Goal: Information Seeking & Learning: Learn about a topic

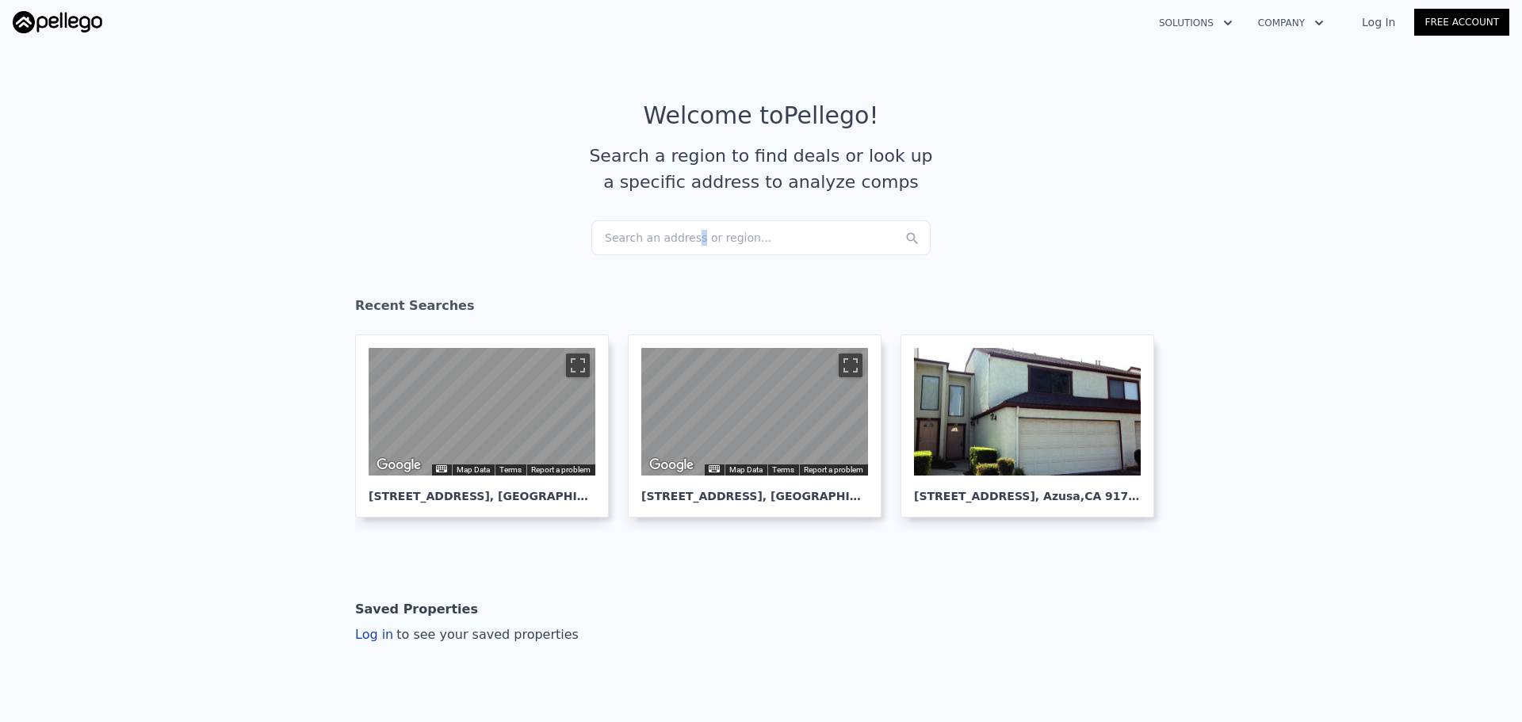
click at [681, 232] on div "Search an address or region..." at bounding box center [760, 237] width 339 height 35
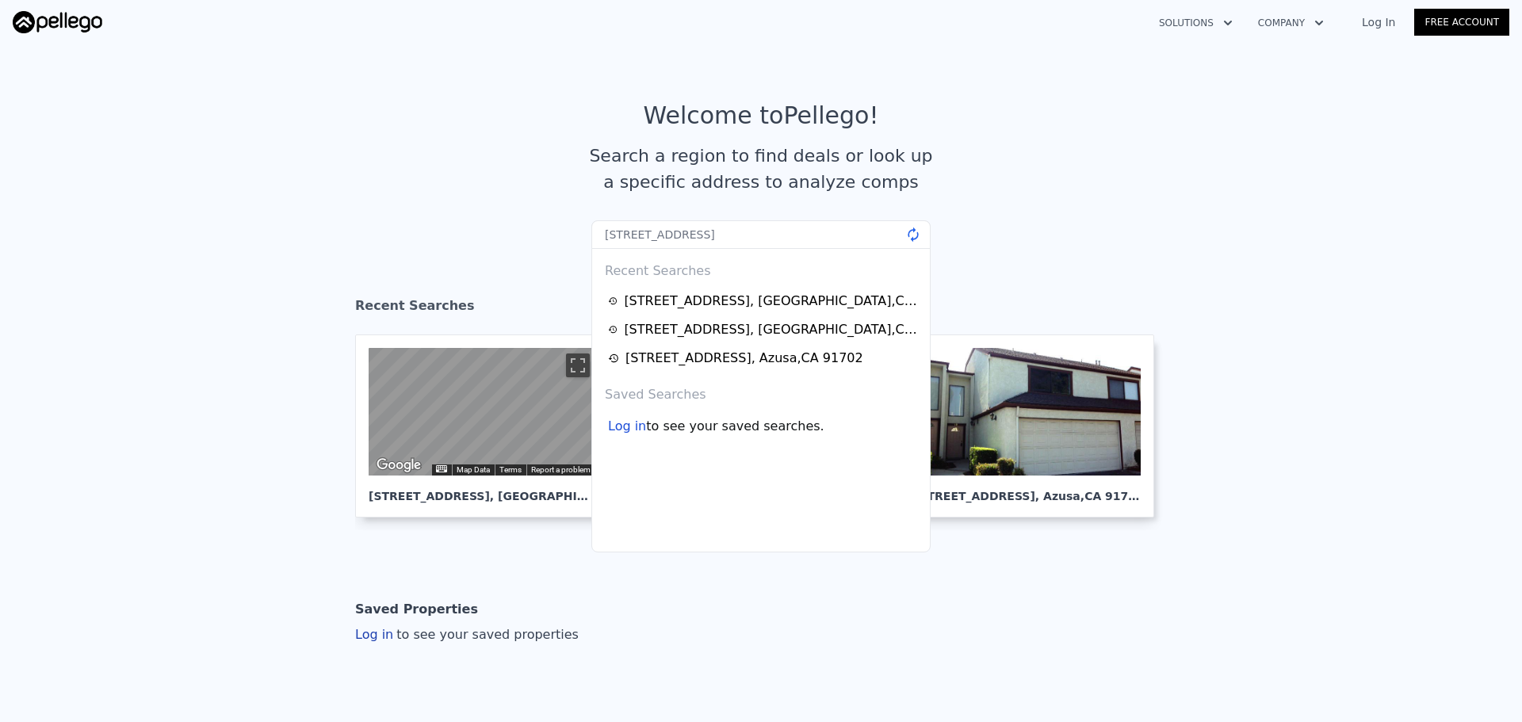
type input "[STREET_ADDRESS]"
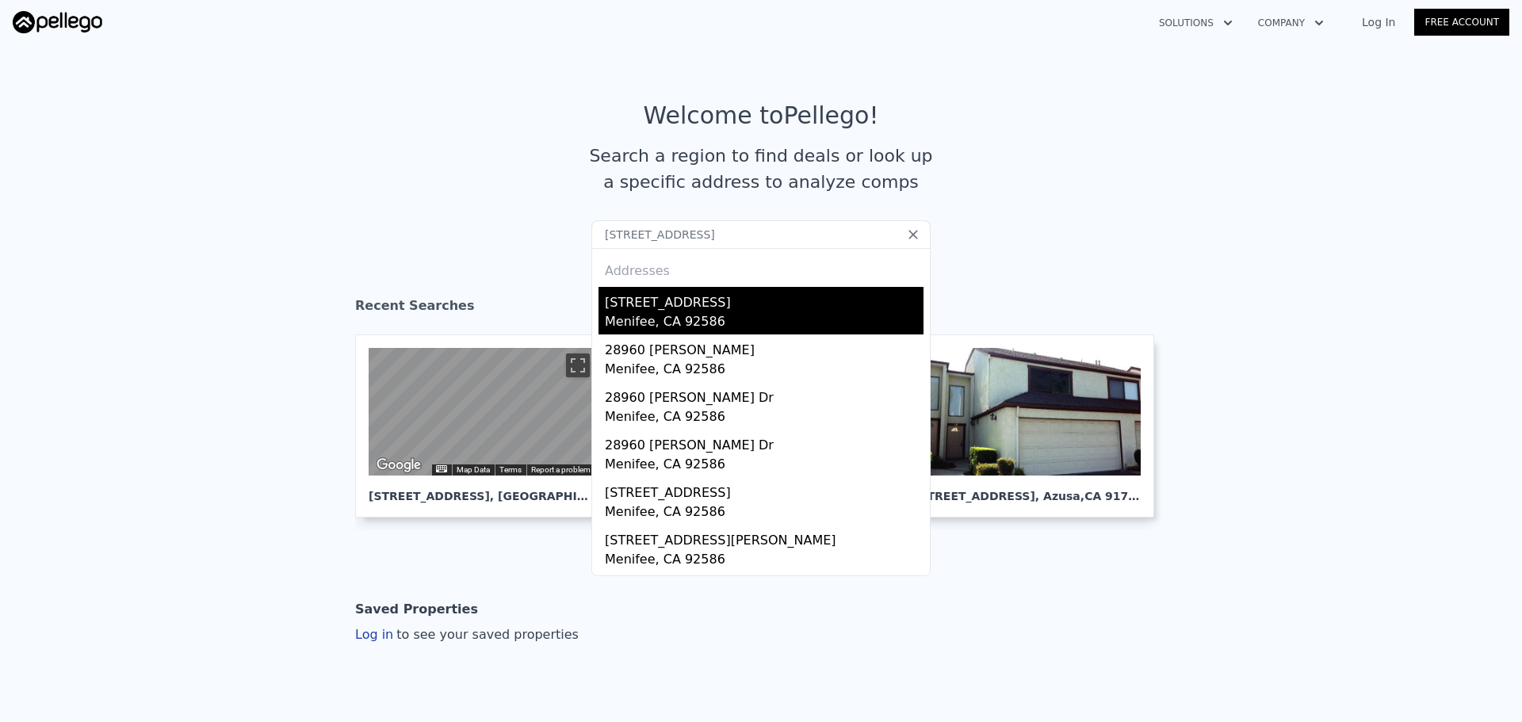
click at [663, 307] on div "[STREET_ADDRESS]" at bounding box center [764, 299] width 319 height 25
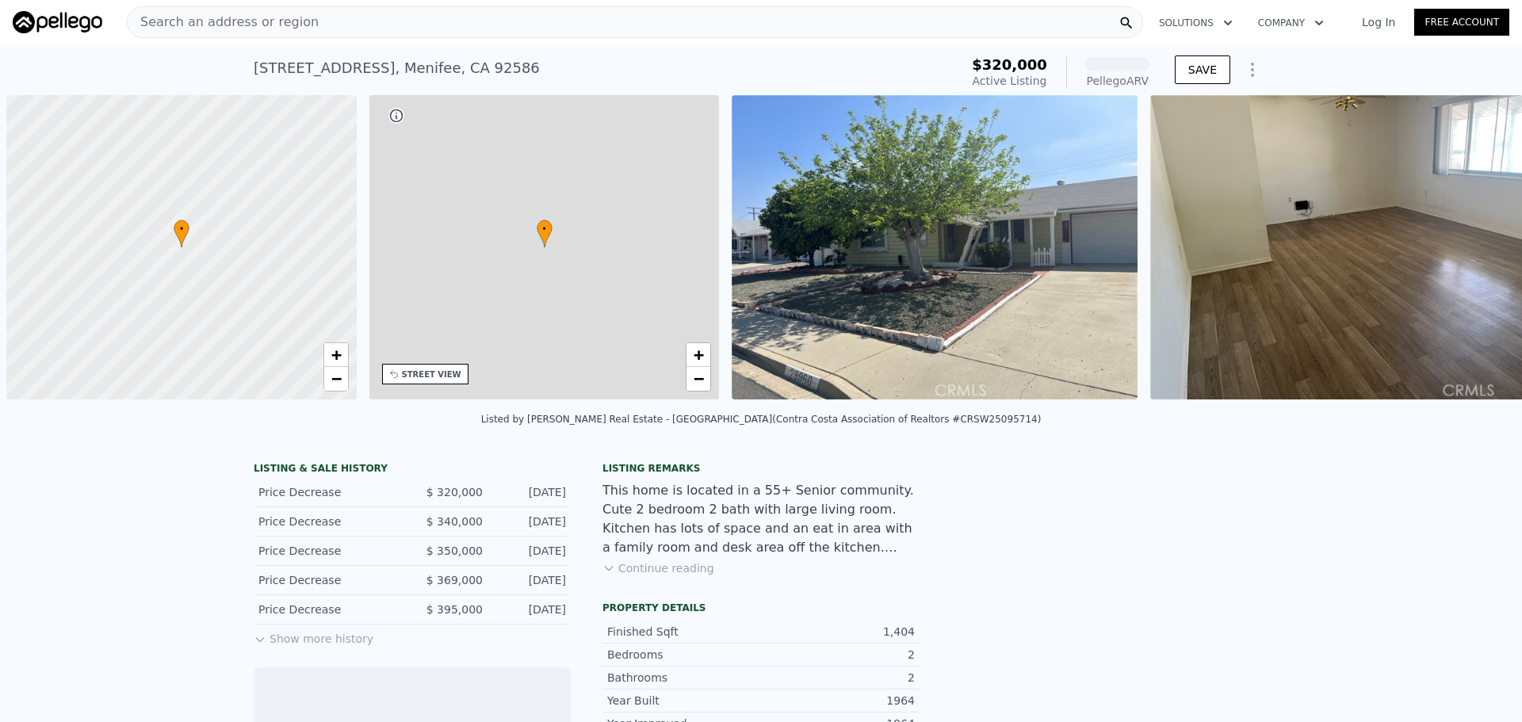
scroll to position [0, 6]
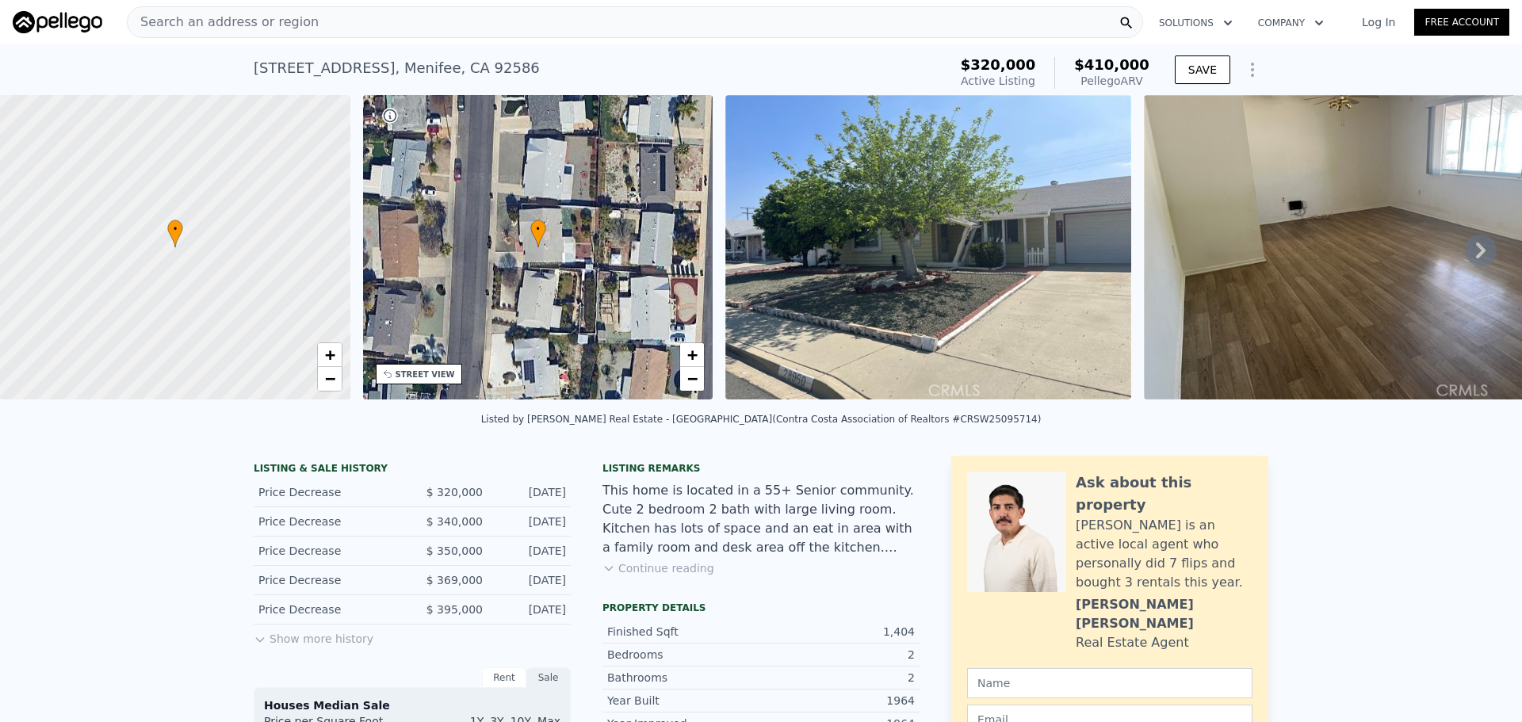
click at [428, 362] on div "• + −" at bounding box center [538, 247] width 350 height 304
click at [426, 373] on div "STREET VIEW" at bounding box center [424, 375] width 59 height 12
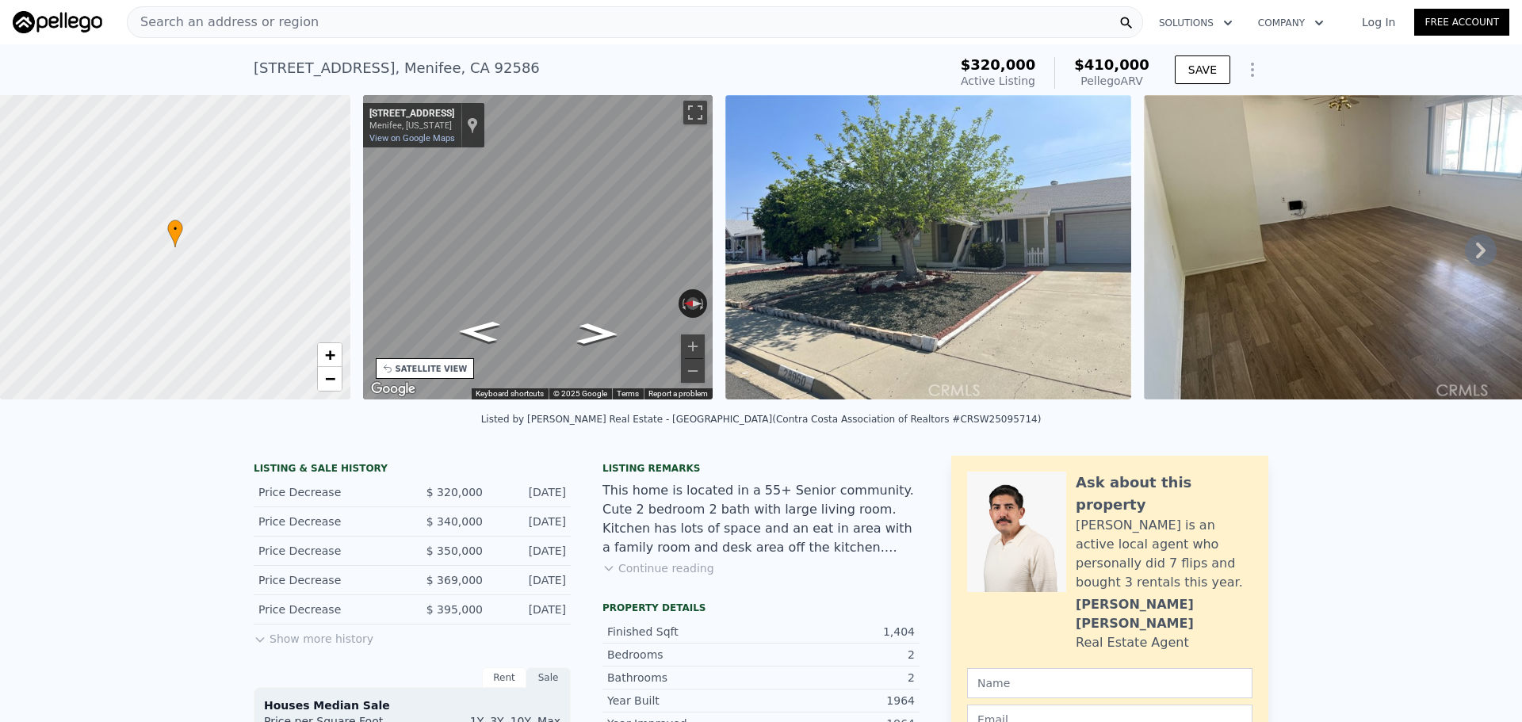
click at [424, 21] on div "Search an address or region" at bounding box center [635, 22] width 1016 height 32
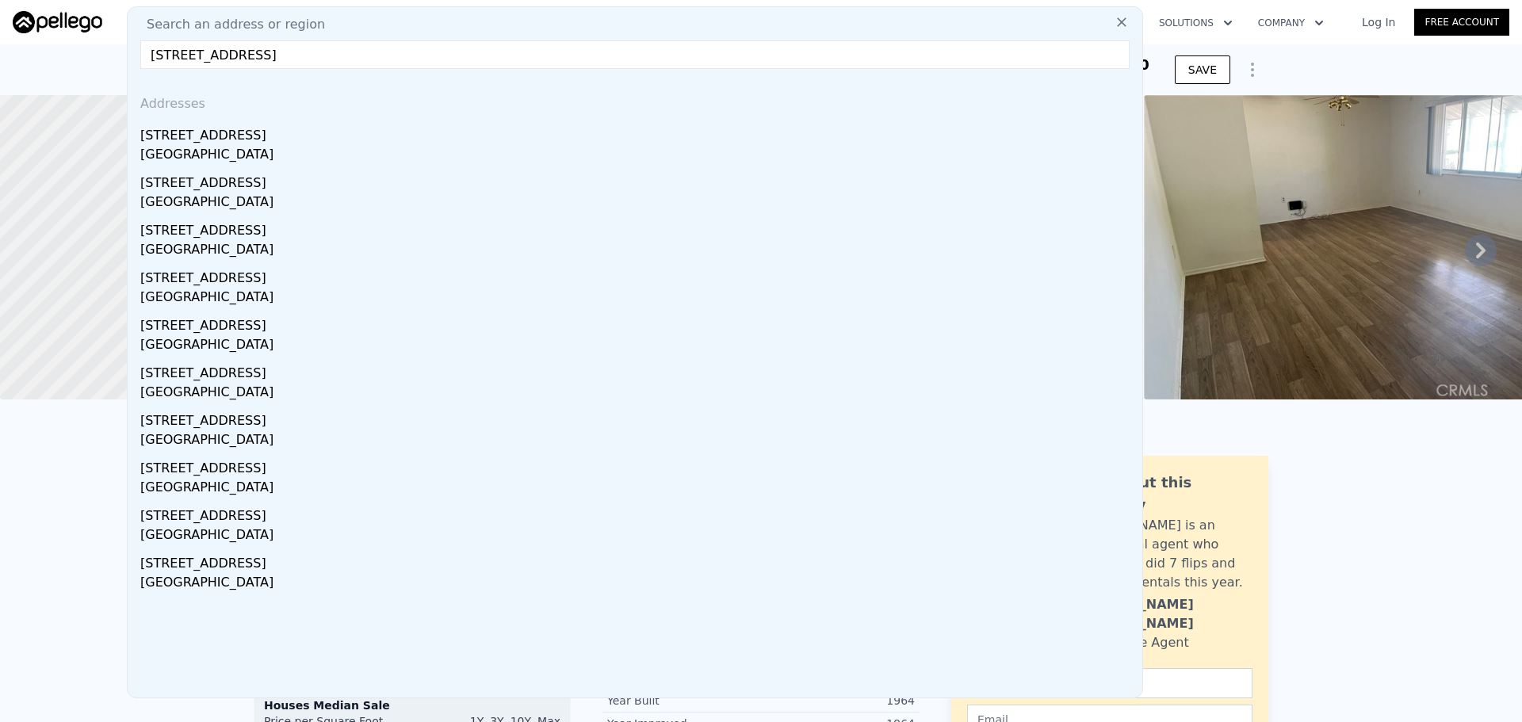
type input "[STREET_ADDRESS]"
click at [128, 135] on div "Addresses [STREET_ADDRESS] [STREET_ADDRESS] [GEOGRAPHIC_DATA] [GEOGRAPHIC_DATA]…" at bounding box center [635, 390] width 1014 height 616
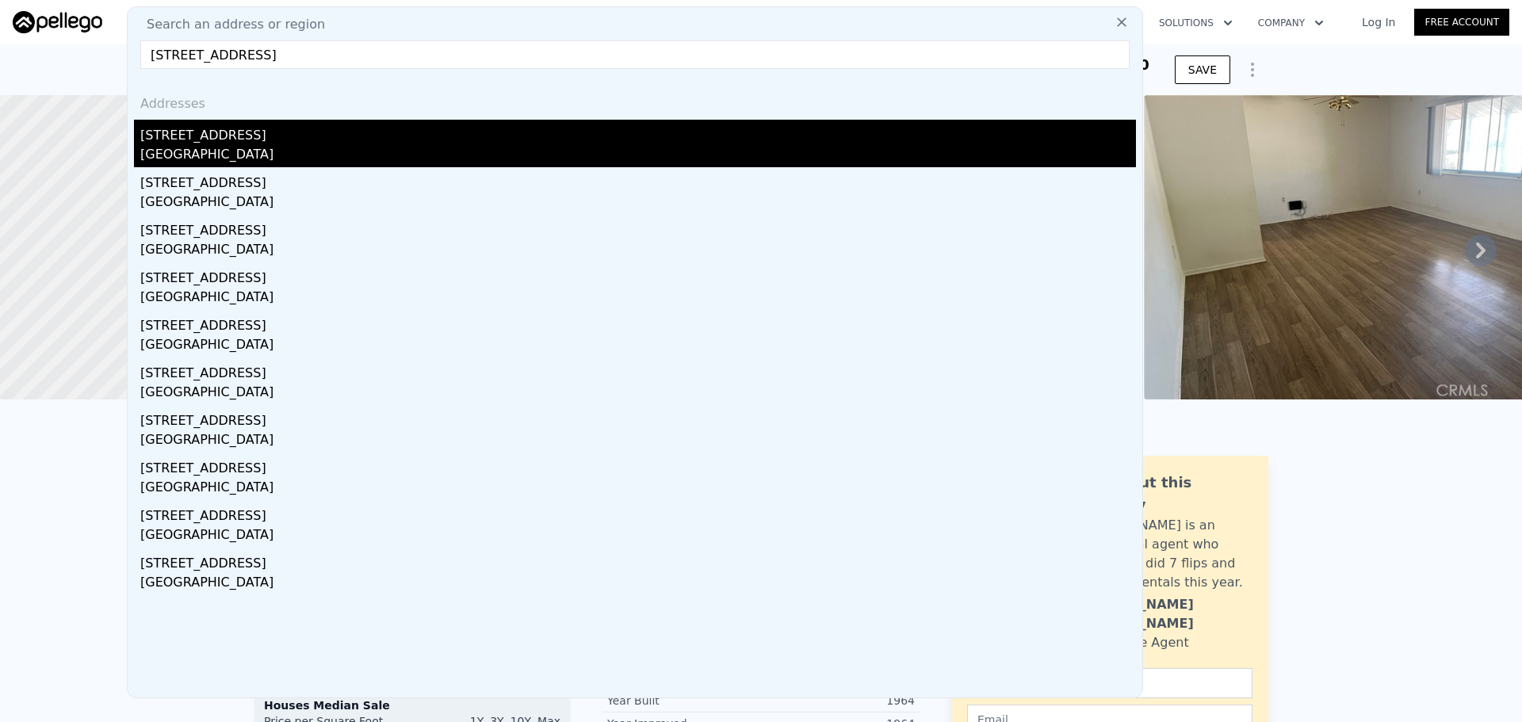
click at [169, 143] on div "[STREET_ADDRESS]" at bounding box center [637, 132] width 995 height 25
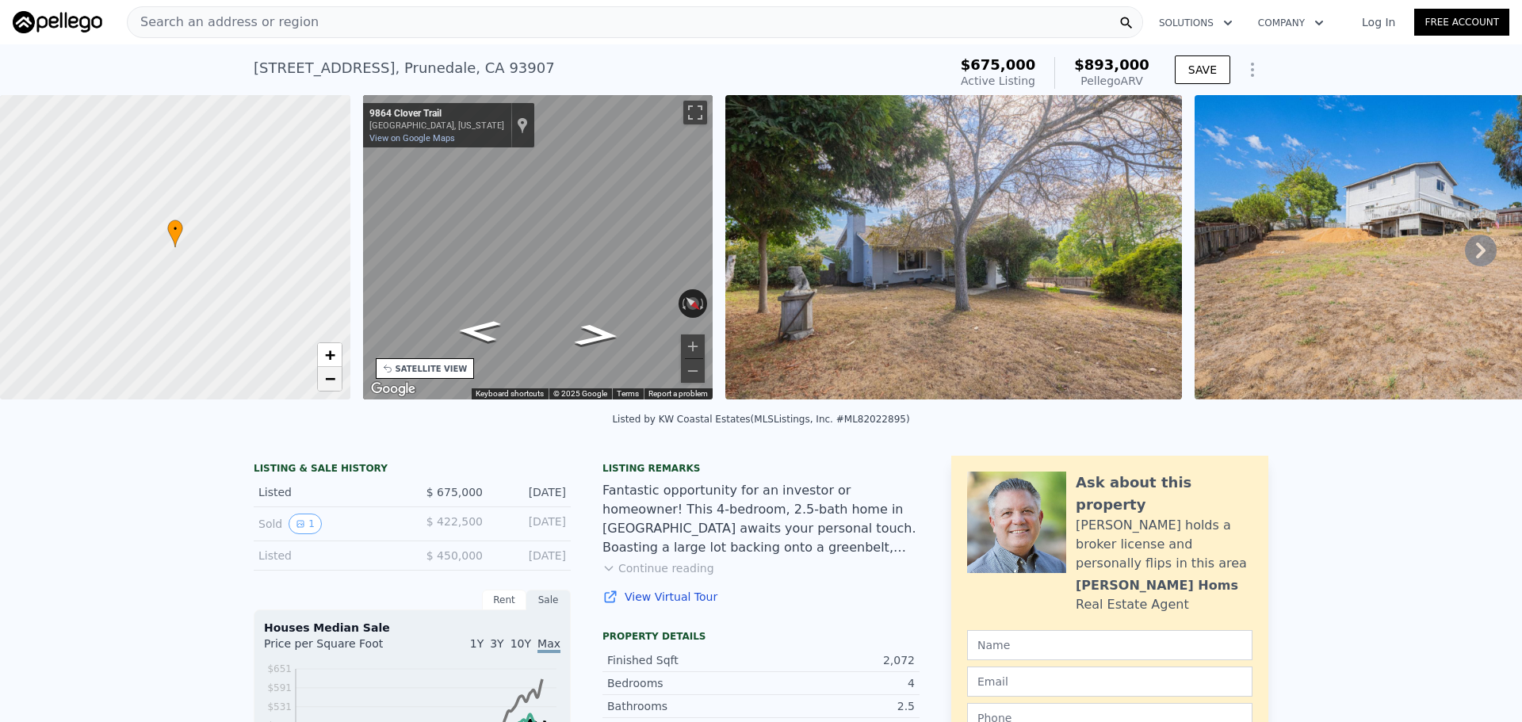
click at [324, 376] on span "−" at bounding box center [329, 379] width 10 height 20
click at [330, 375] on span "−" at bounding box center [329, 379] width 10 height 20
click at [331, 376] on span "−" at bounding box center [329, 379] width 10 height 20
click at [331, 356] on span "+" at bounding box center [329, 355] width 10 height 20
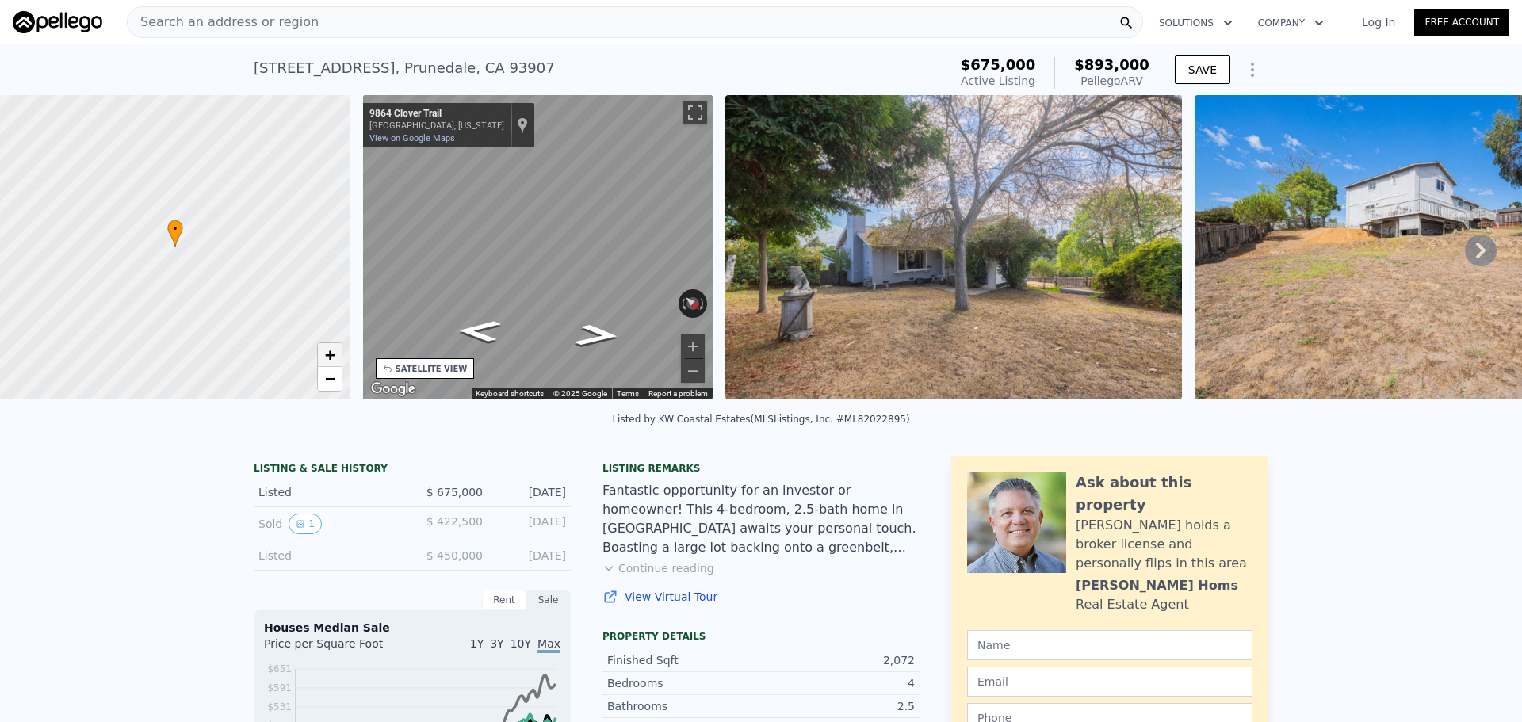
click at [331, 356] on span "+" at bounding box center [329, 355] width 10 height 20
click at [430, 17] on div "Search an address or region" at bounding box center [635, 22] width 1016 height 32
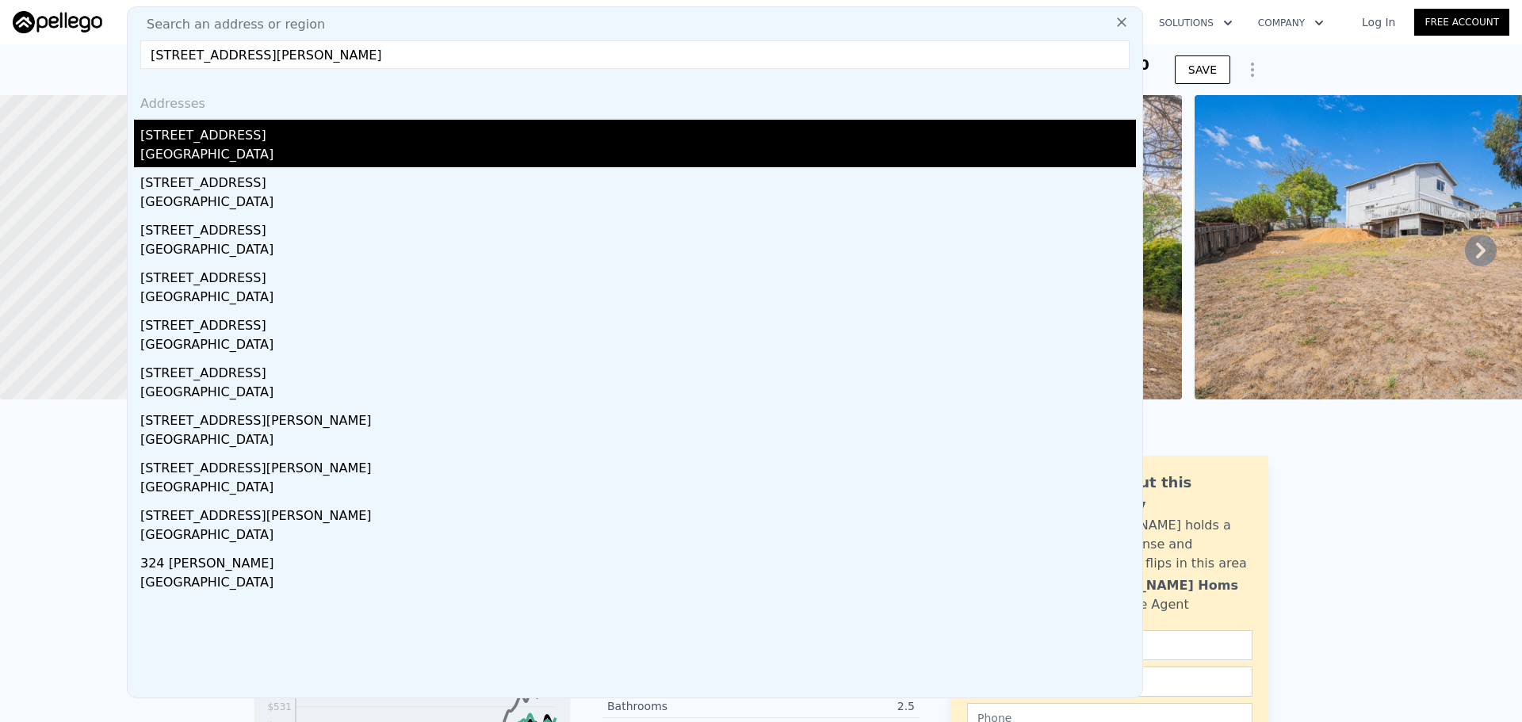
type input "[STREET_ADDRESS][PERSON_NAME]"
click at [318, 125] on div "[STREET_ADDRESS]" at bounding box center [637, 132] width 995 height 25
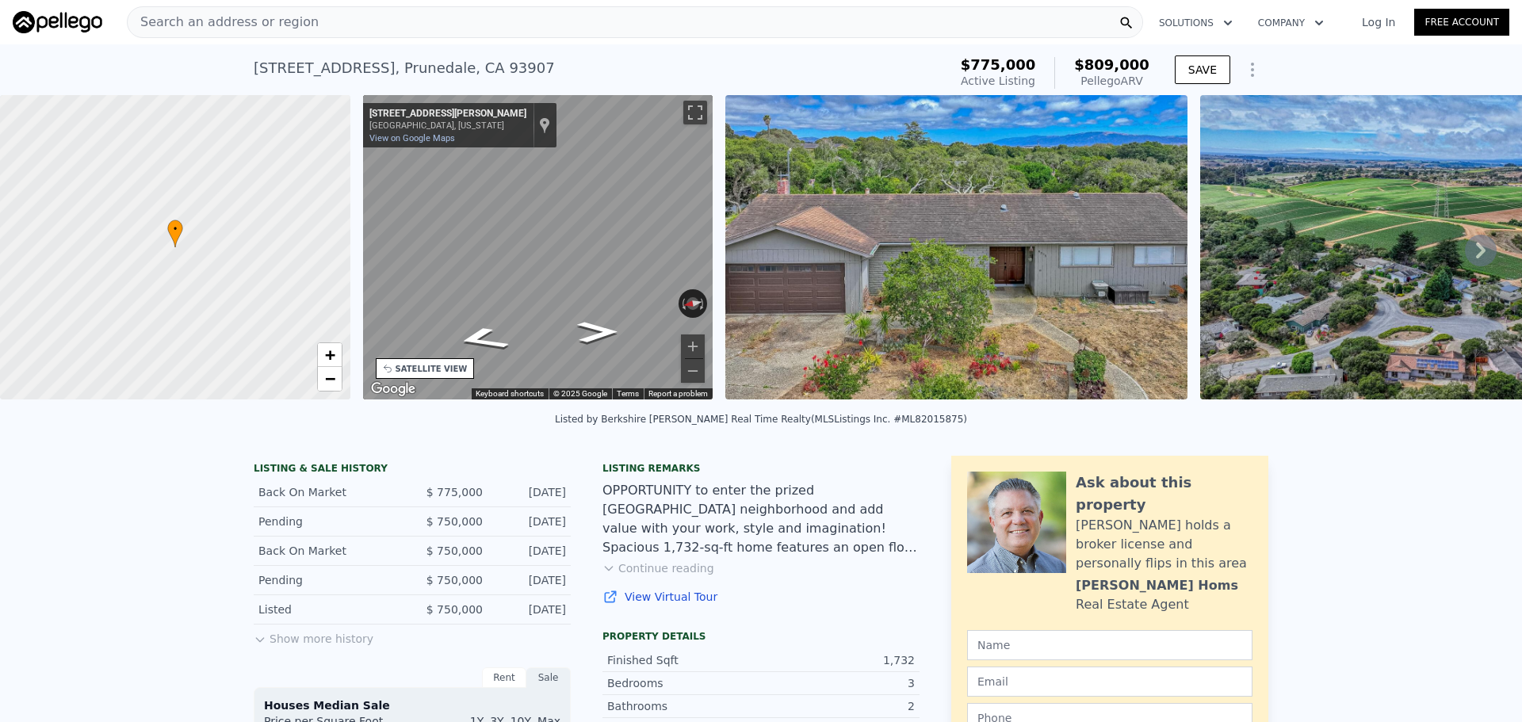
click at [486, 10] on div "Search an address or region" at bounding box center [635, 22] width 1016 height 32
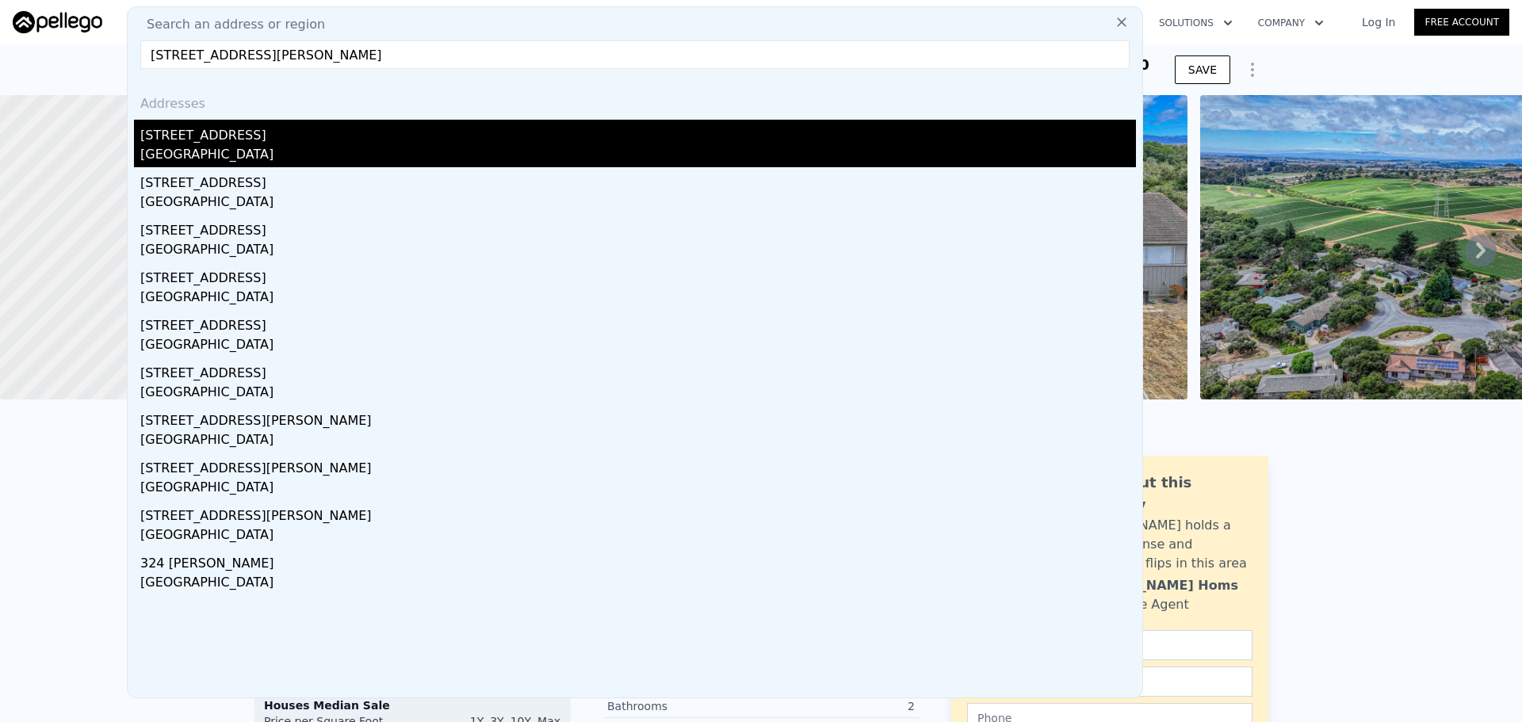
type input "[STREET_ADDRESS][PERSON_NAME]"
click at [282, 145] on div "[GEOGRAPHIC_DATA]" at bounding box center [637, 156] width 995 height 22
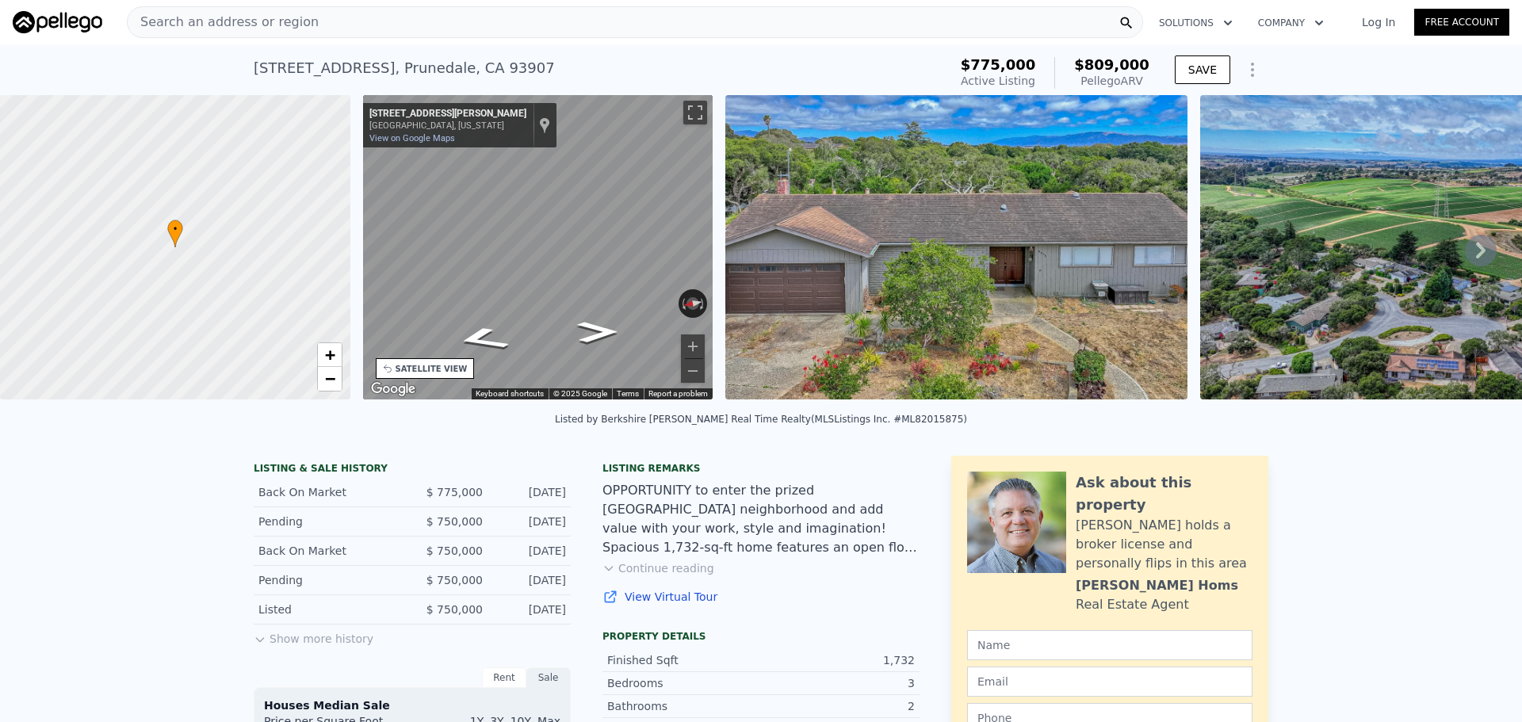
click at [448, 32] on div "Search an address or region" at bounding box center [635, 22] width 1016 height 32
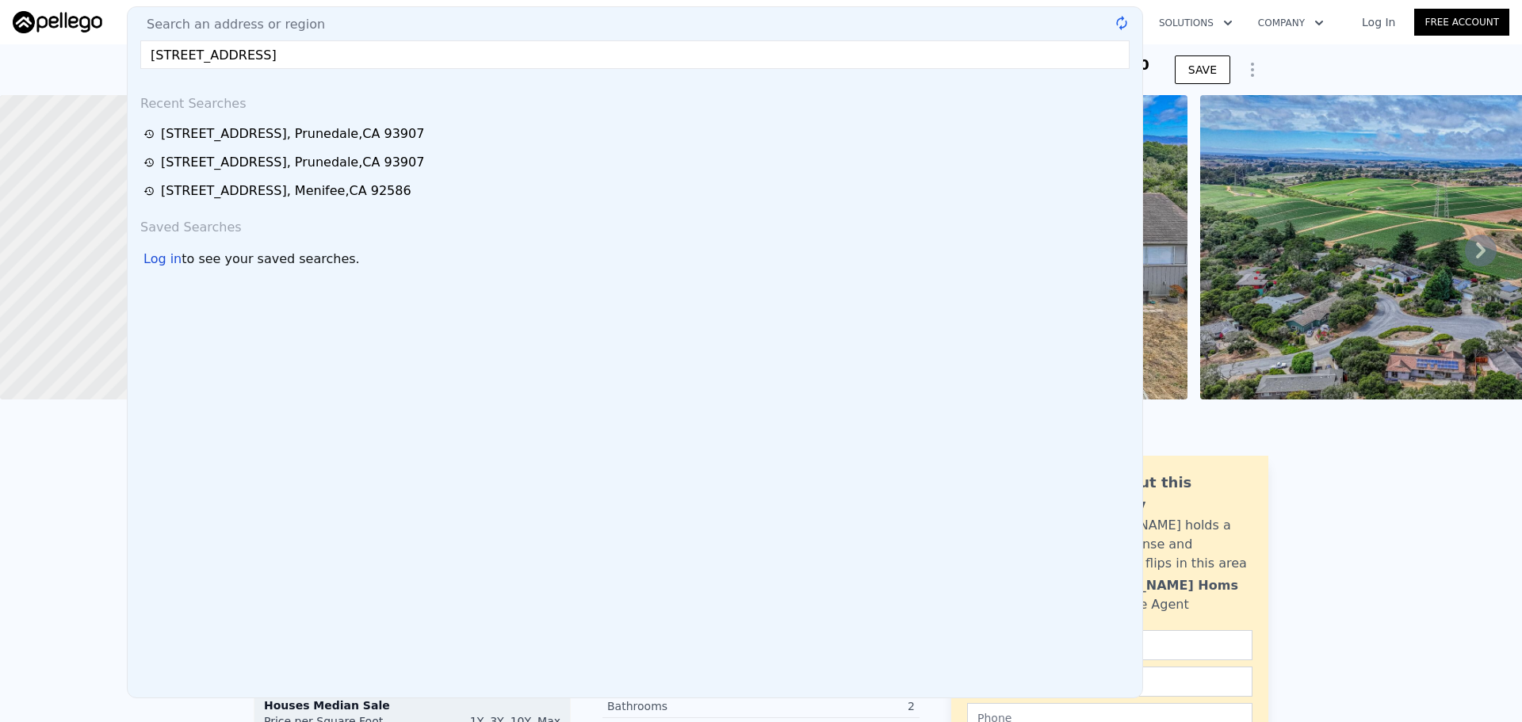
type input "[STREET_ADDRESS]"
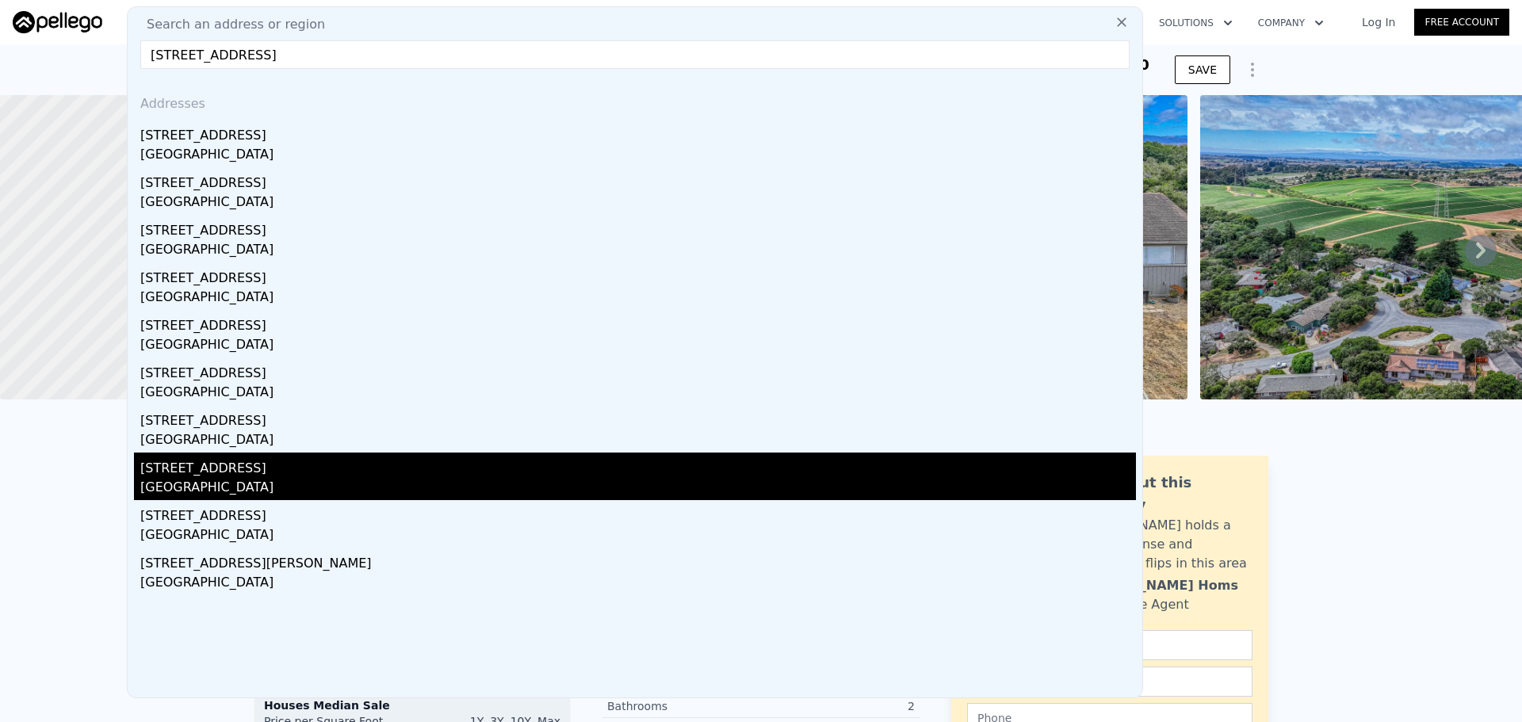
click at [286, 471] on div "[STREET_ADDRESS]" at bounding box center [637, 465] width 995 height 25
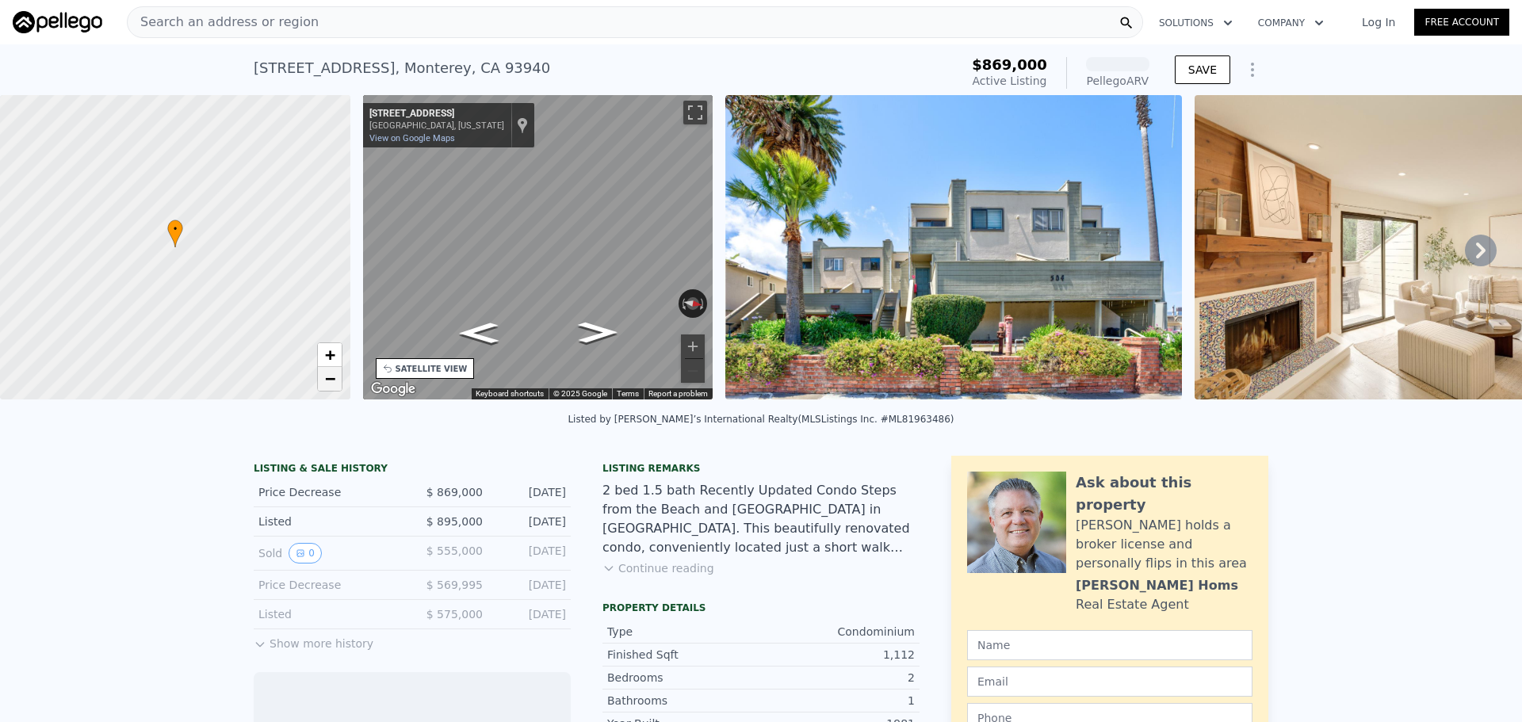
click at [329, 380] on span "−" at bounding box center [329, 379] width 10 height 20
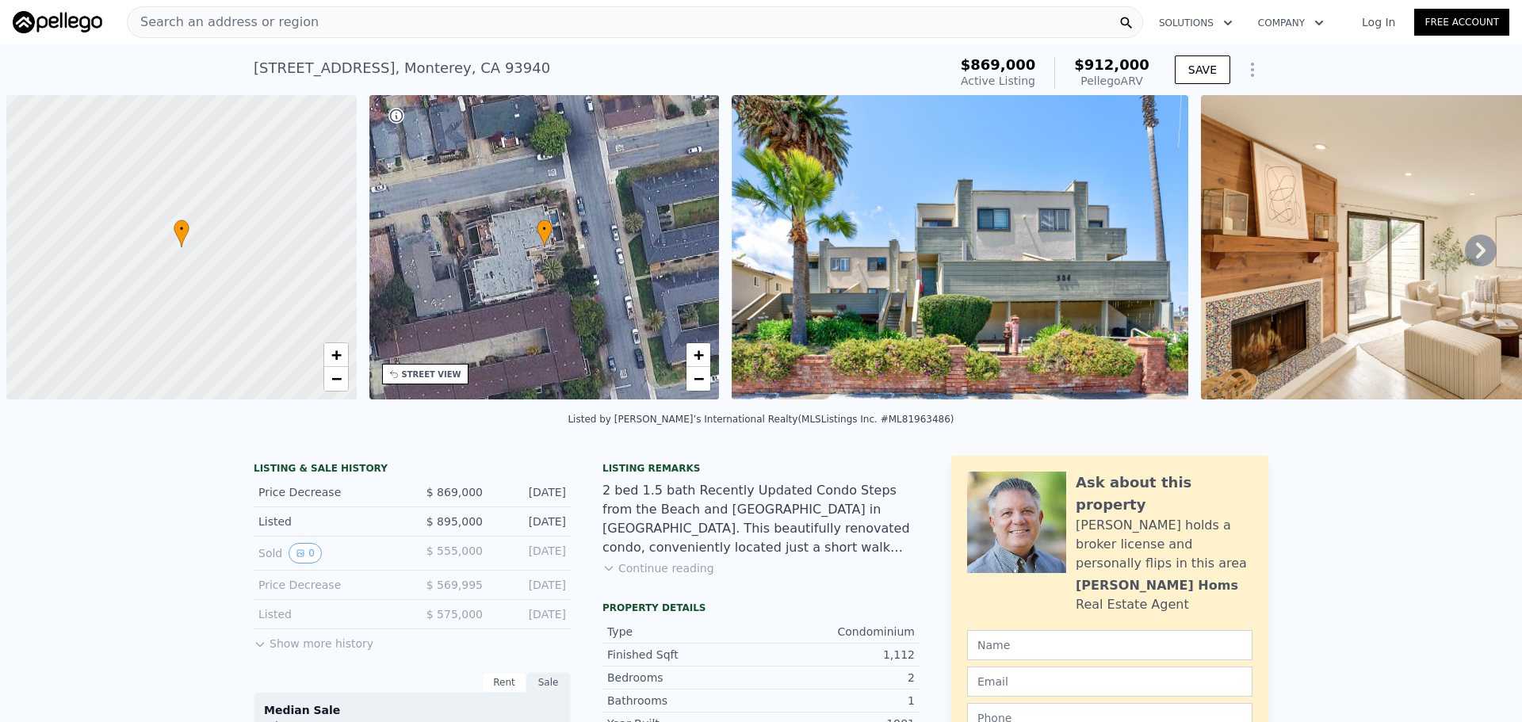
scroll to position [0, 6]
